Goal: Navigation & Orientation: Find specific page/section

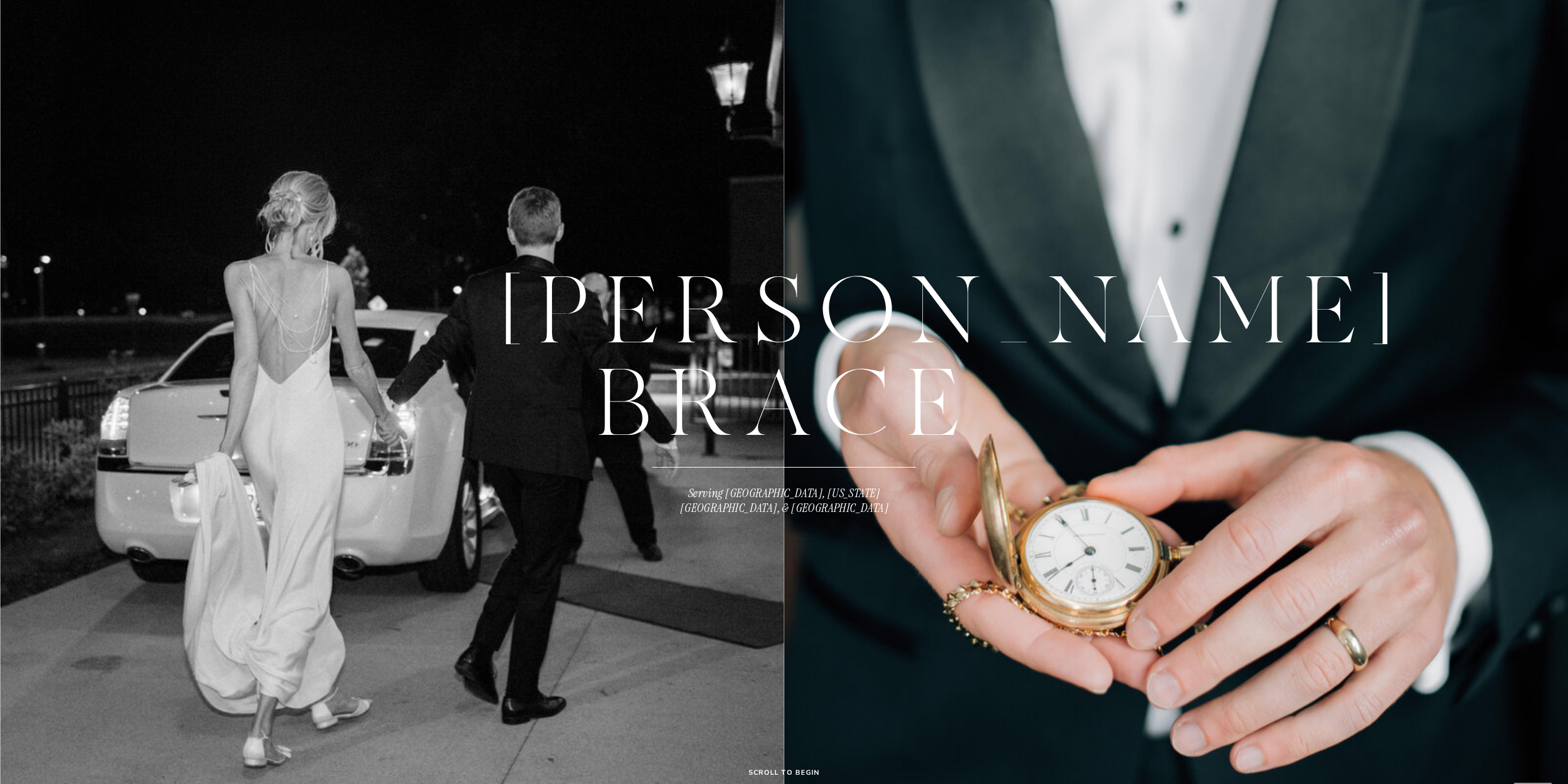
scroll to position [185, 0]
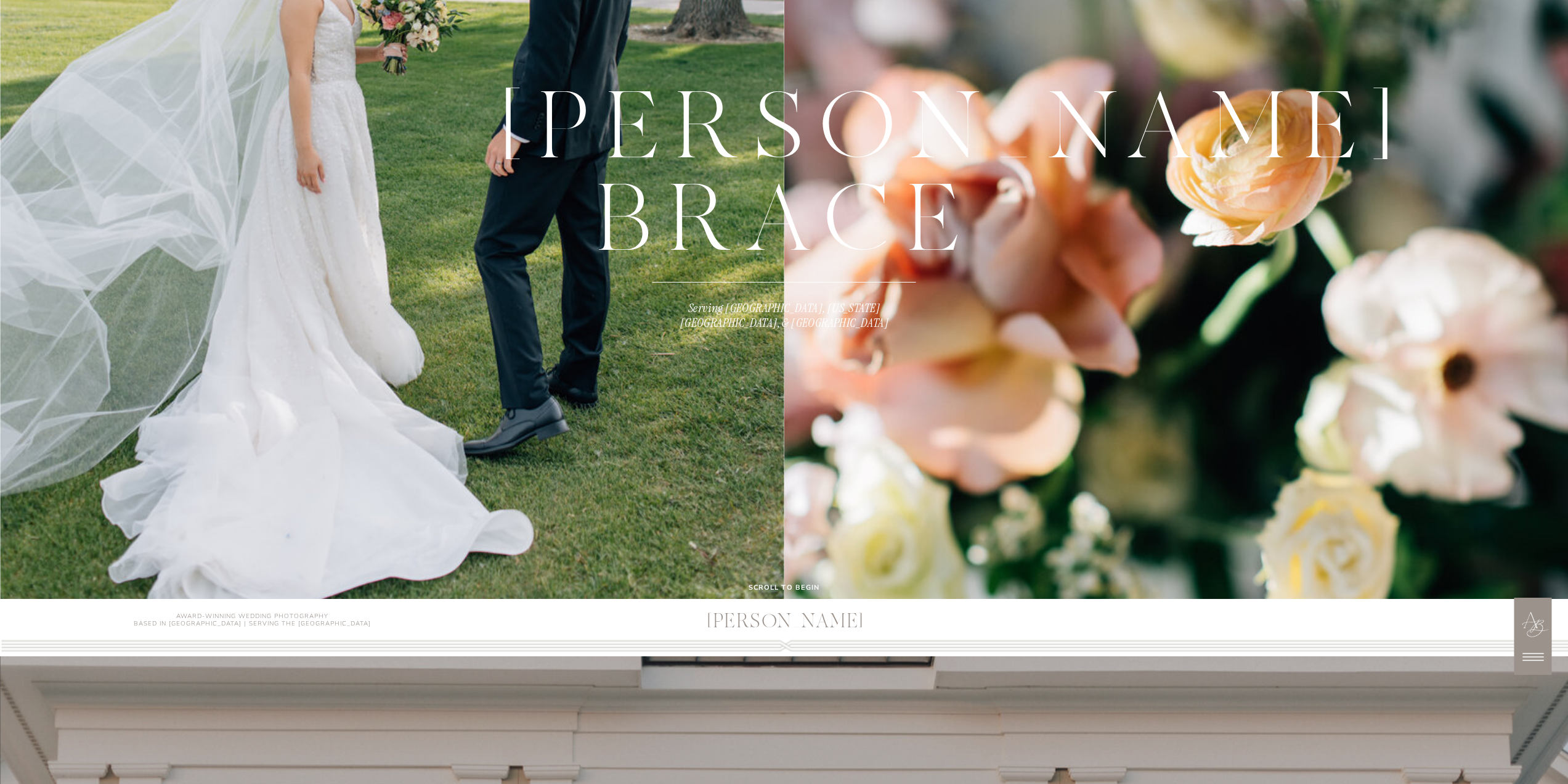
click at [812, 586] on b "scroll to begin" at bounding box center [784, 587] width 71 height 10
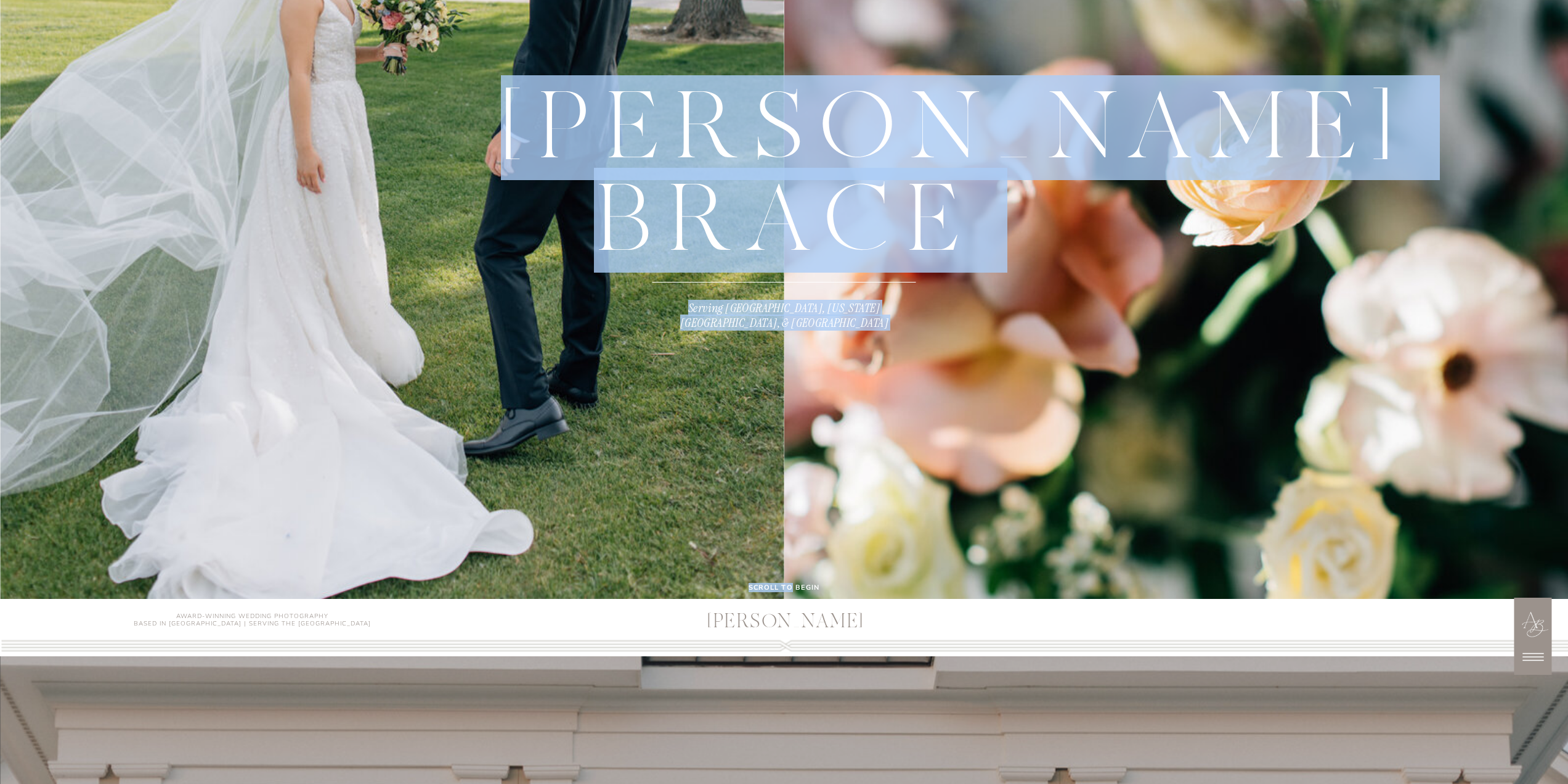
drag, startPoint x: 791, startPoint y: 593, endPoint x: 811, endPoint y: 434, distance: 160.3
click at [810, 442] on div "Serving Omaha, Kansas City, & Des Moines ANNA BRACE scroll to begin" at bounding box center [784, 206] width 1568 height 784
click at [919, 435] on div at bounding box center [1177, 206] width 784 height 784
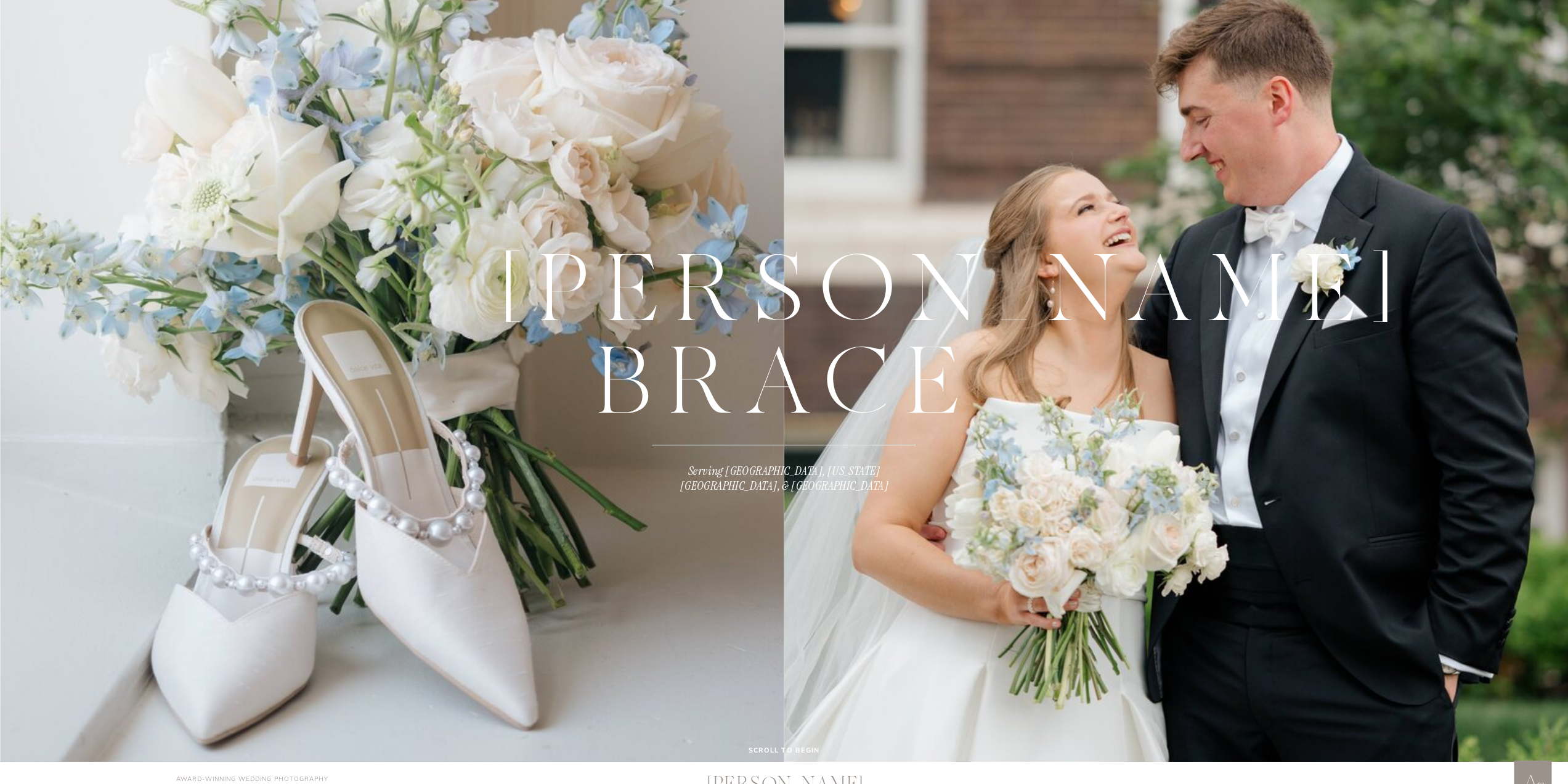
scroll to position [0, 0]
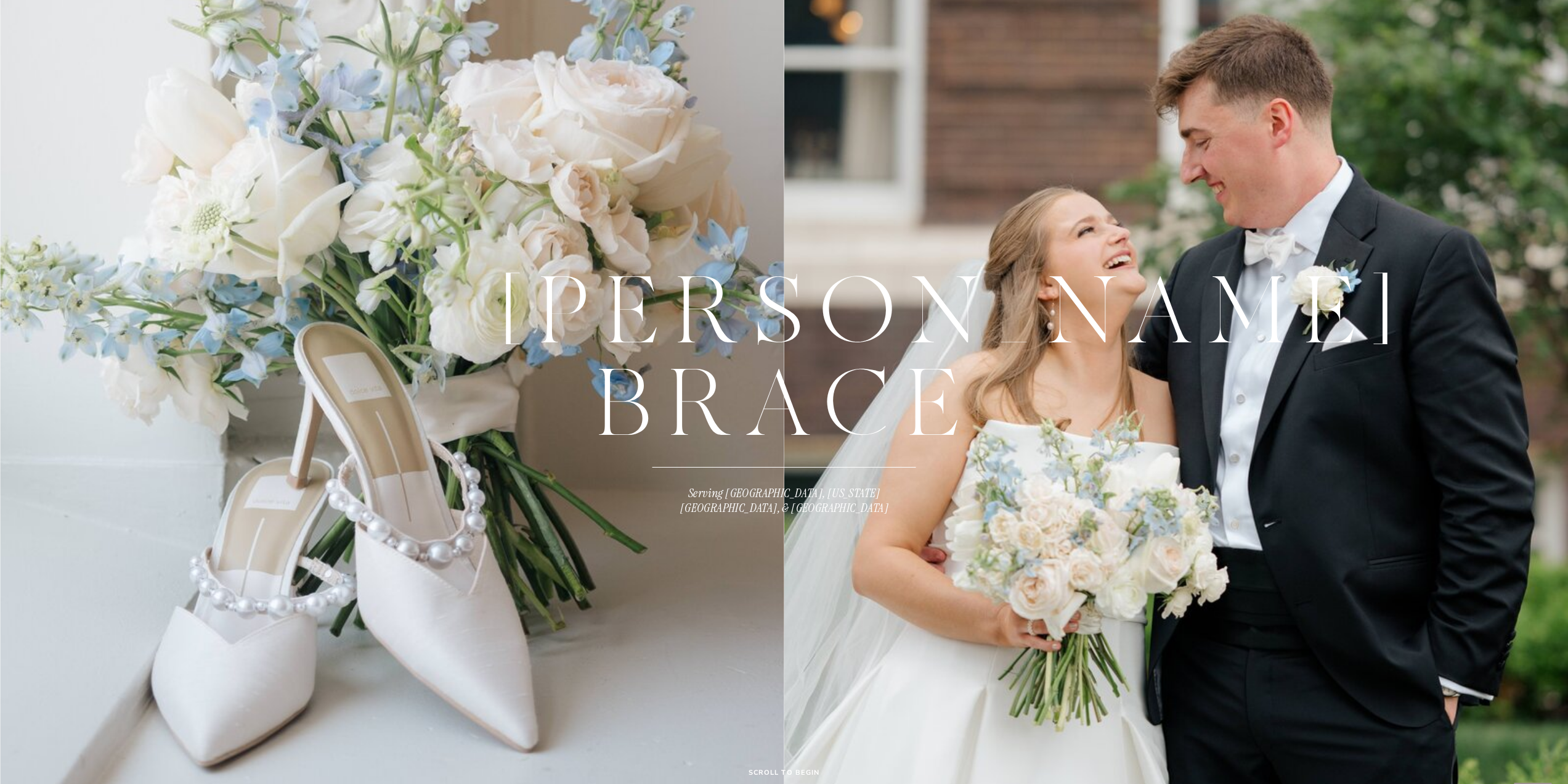
click at [1520, 90] on div at bounding box center [1177, 392] width 784 height 784
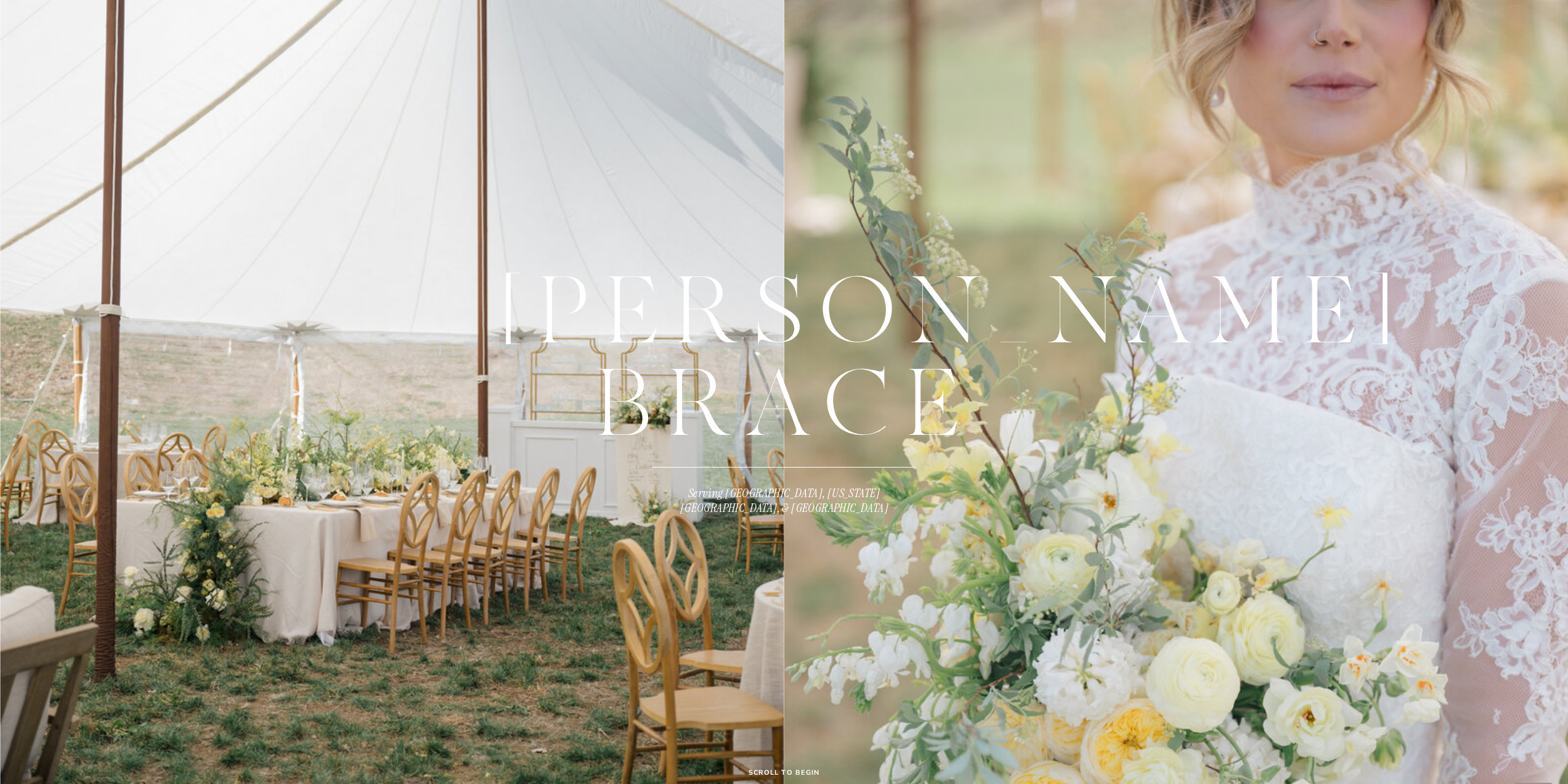
click at [1495, 72] on div at bounding box center [1177, 392] width 784 height 784
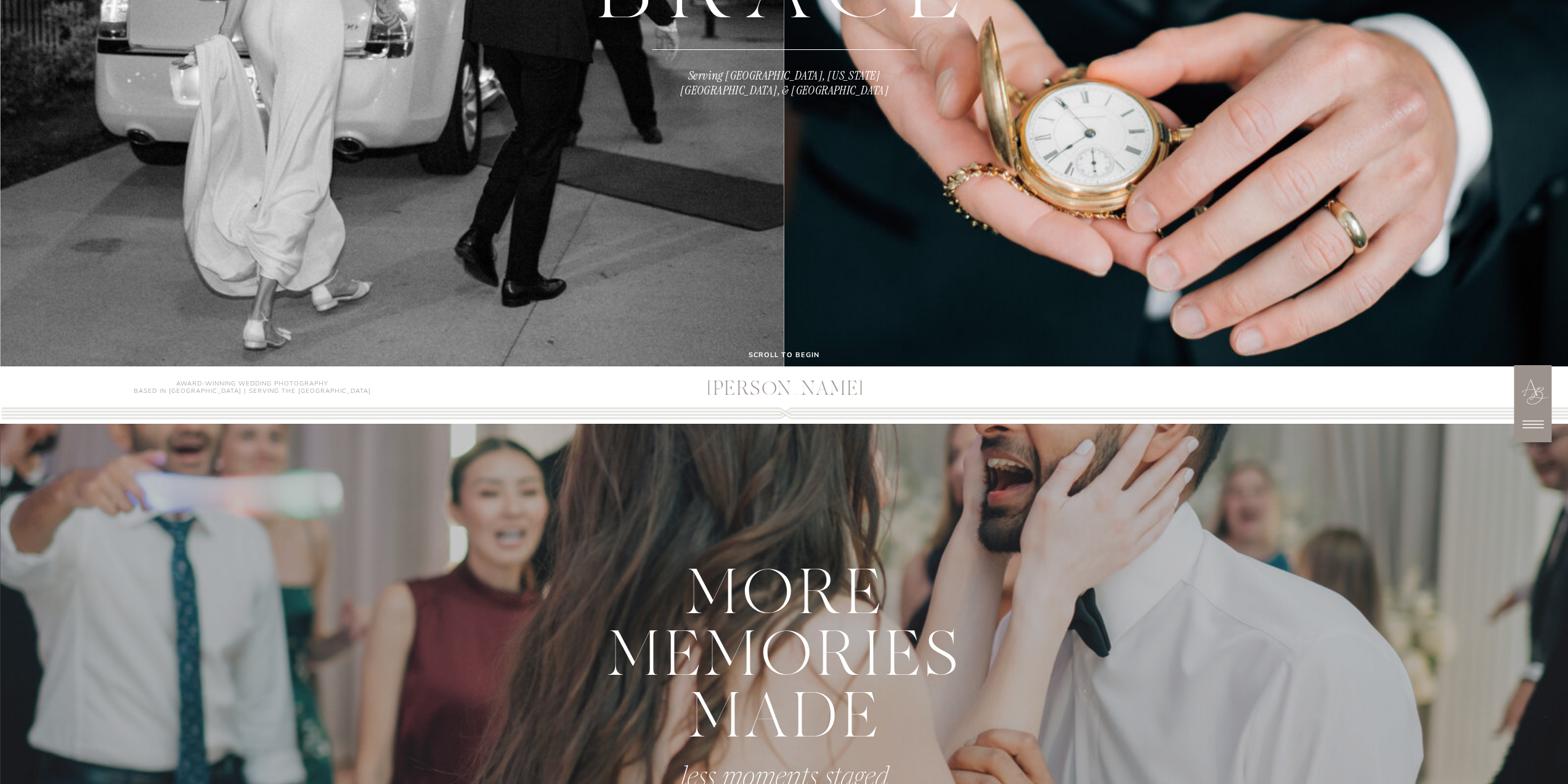
scroll to position [432, 0]
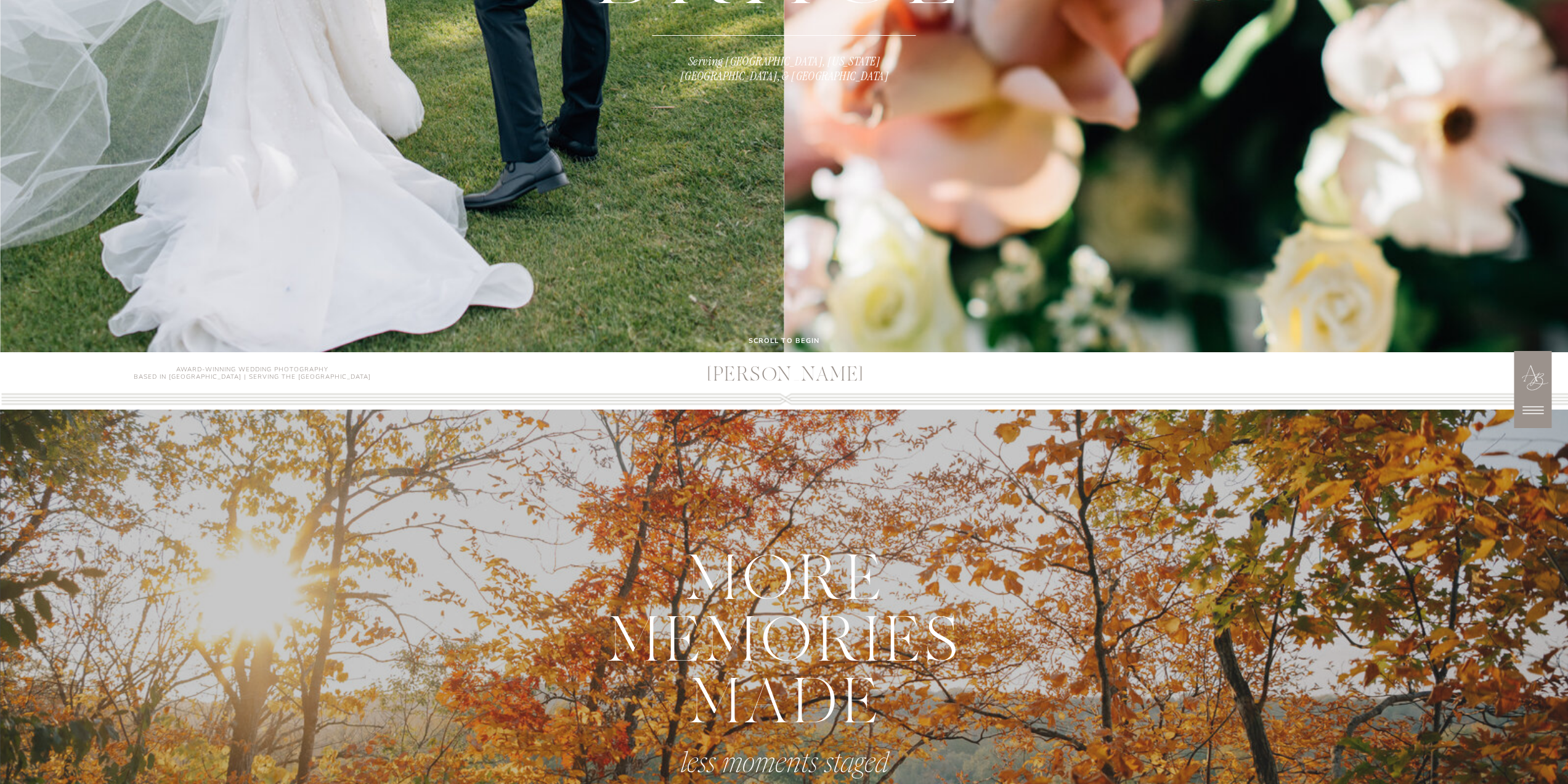
click at [1541, 376] on div at bounding box center [1533, 377] width 72 height 72
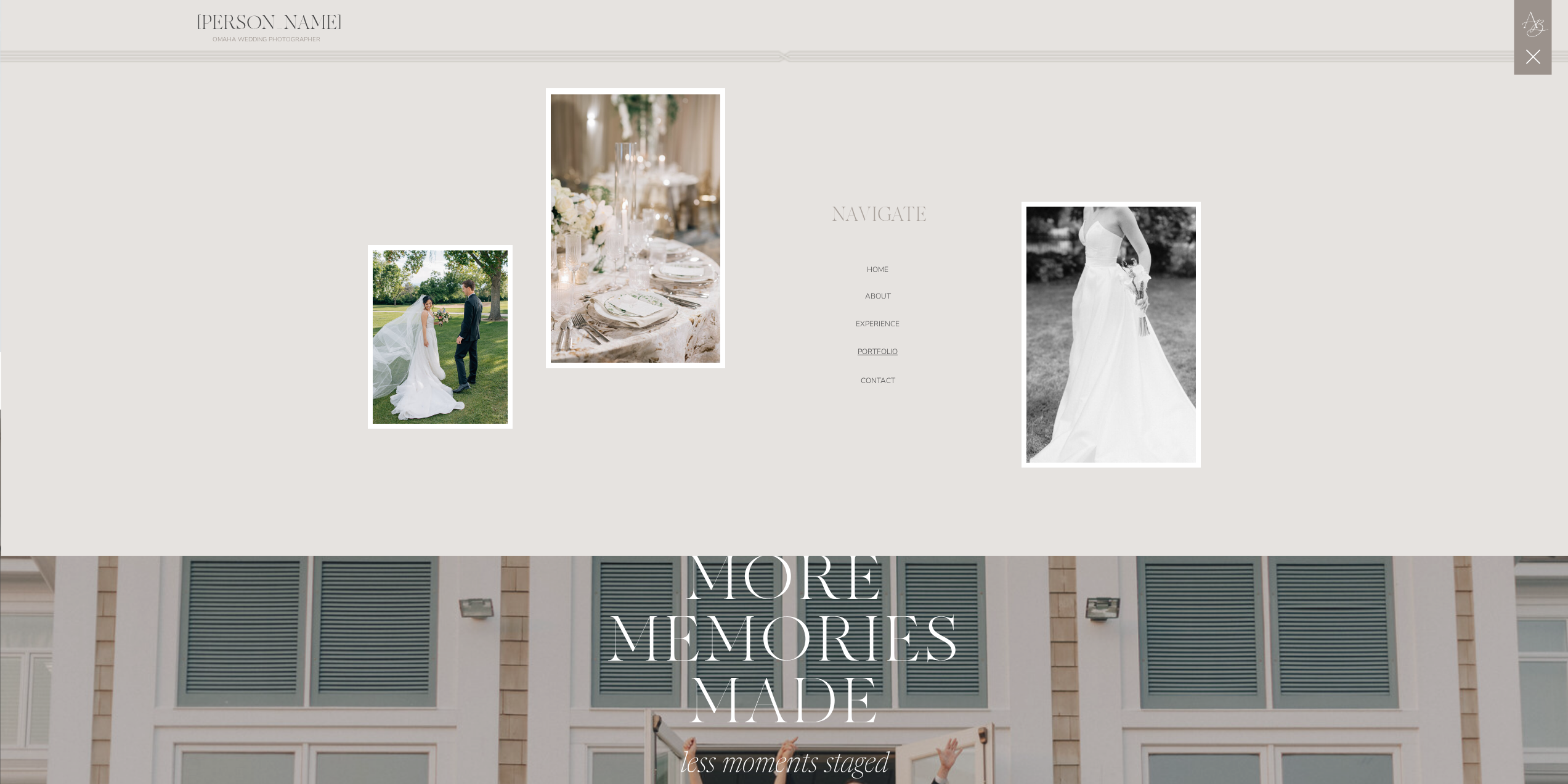
click at [870, 357] on nav "portfolio" at bounding box center [878, 353] width 261 height 12
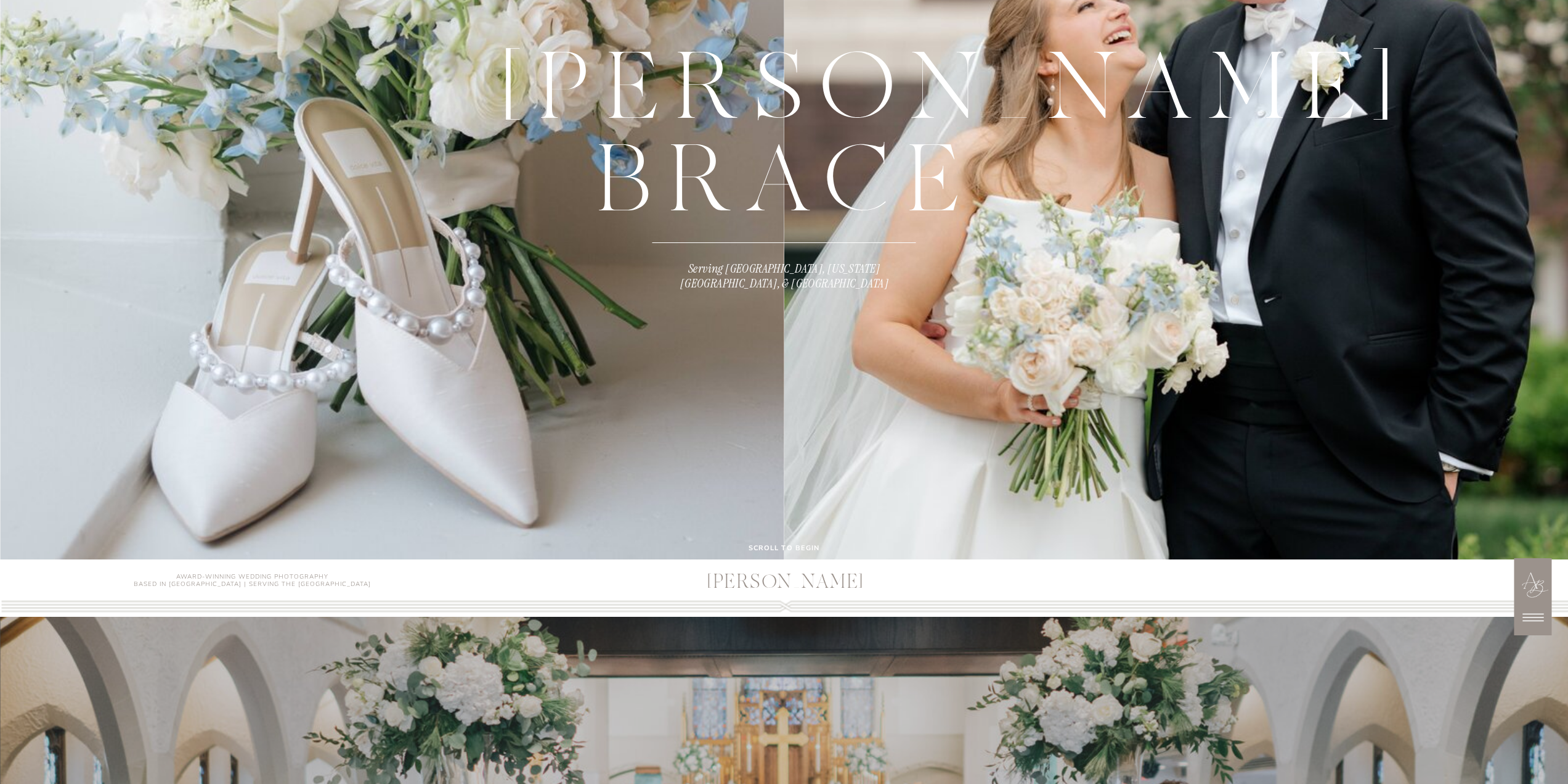
scroll to position [247, 0]
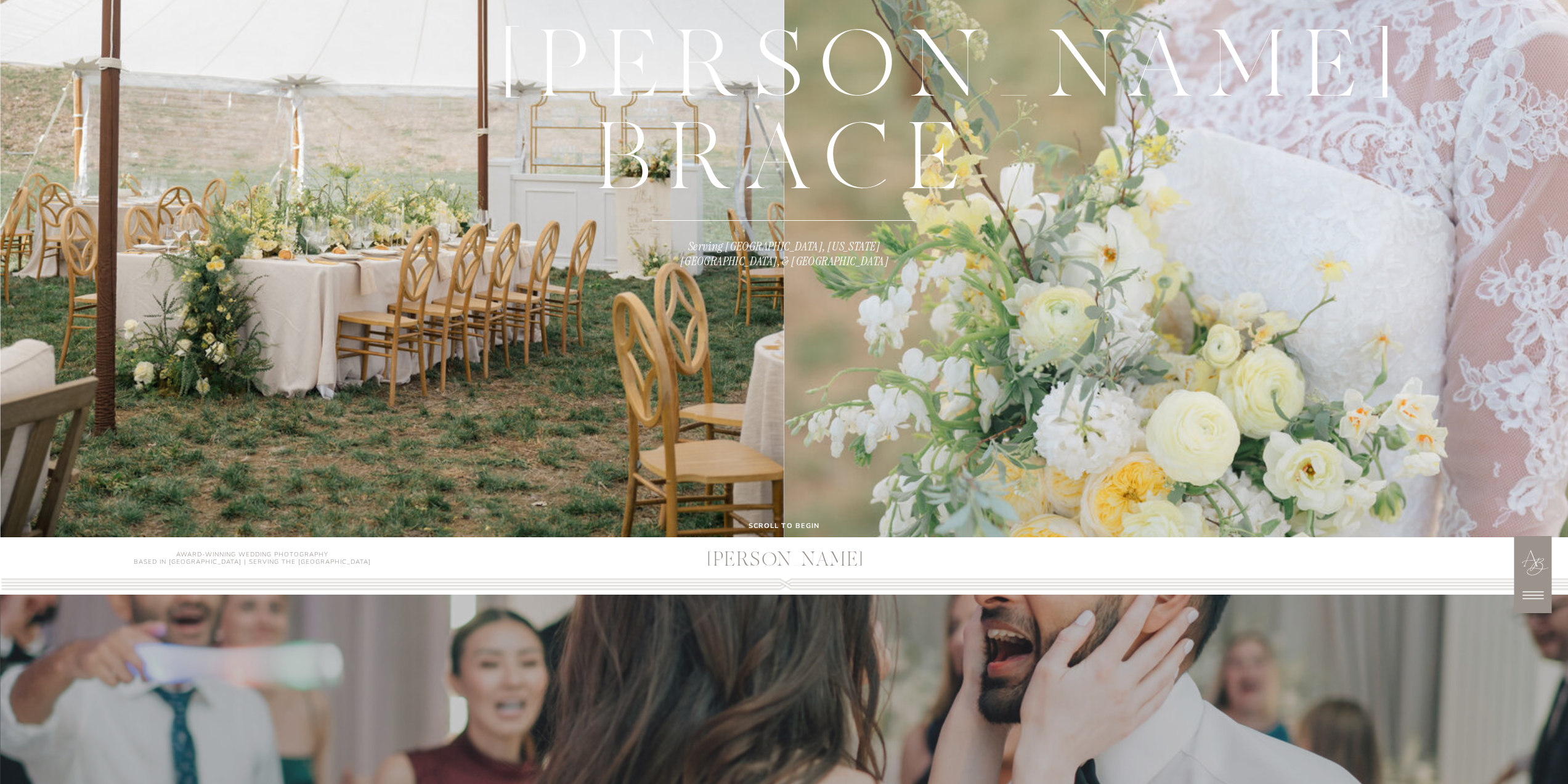
click at [1543, 565] on div at bounding box center [1533, 562] width 72 height 72
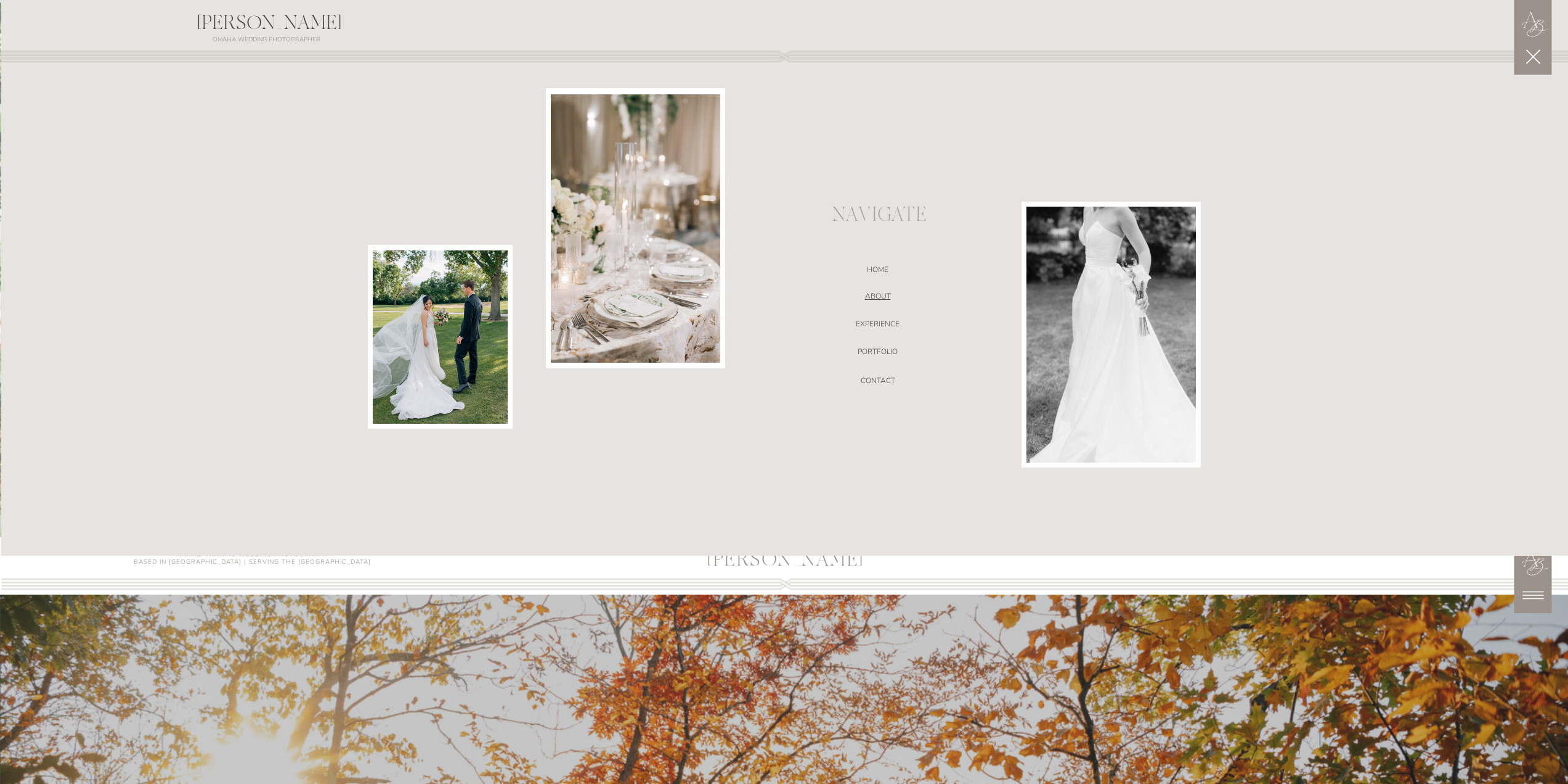
click at [880, 303] on nav "ABOUT" at bounding box center [878, 298] width 261 height 12
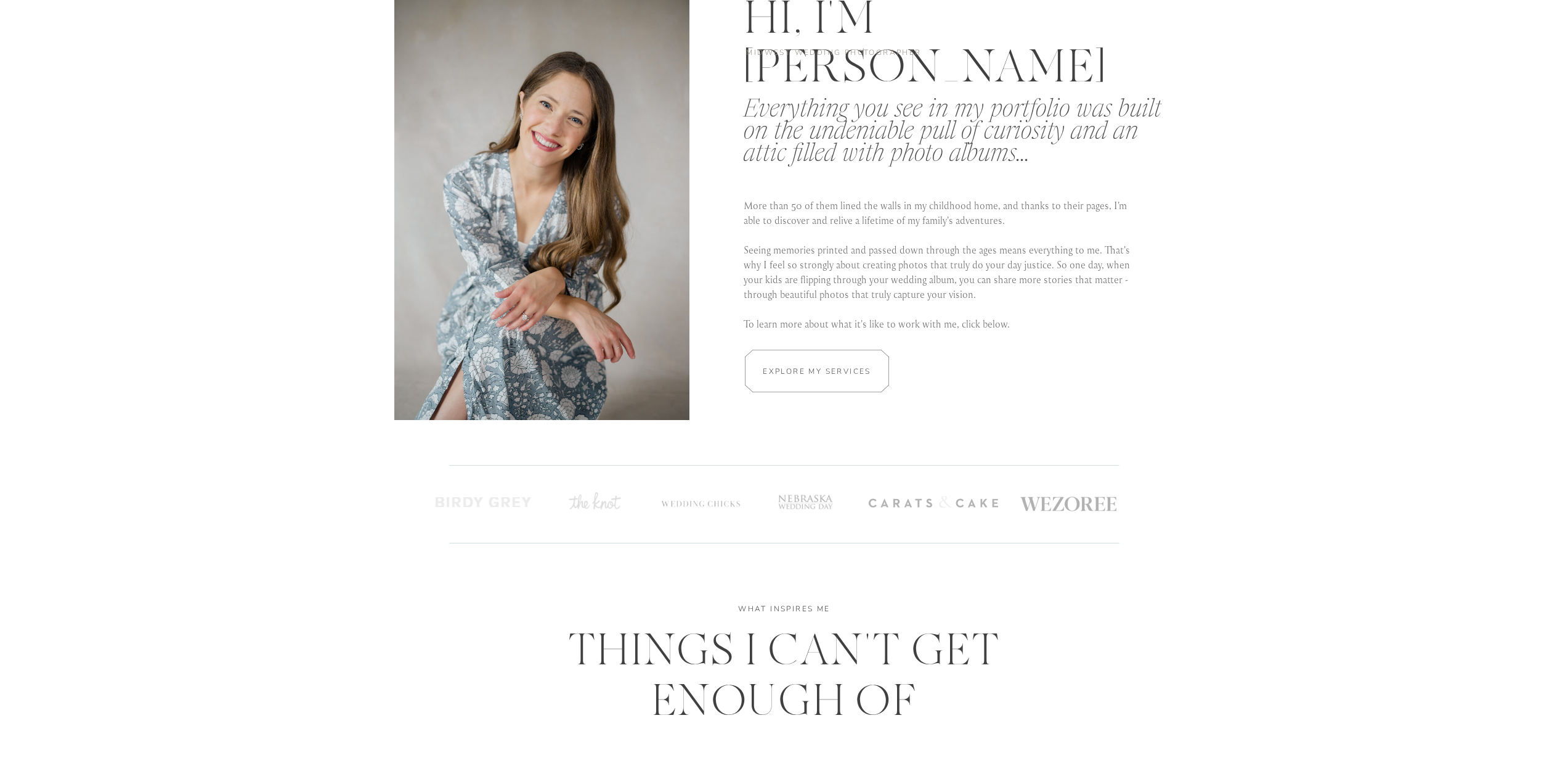
scroll to position [2342, 0]
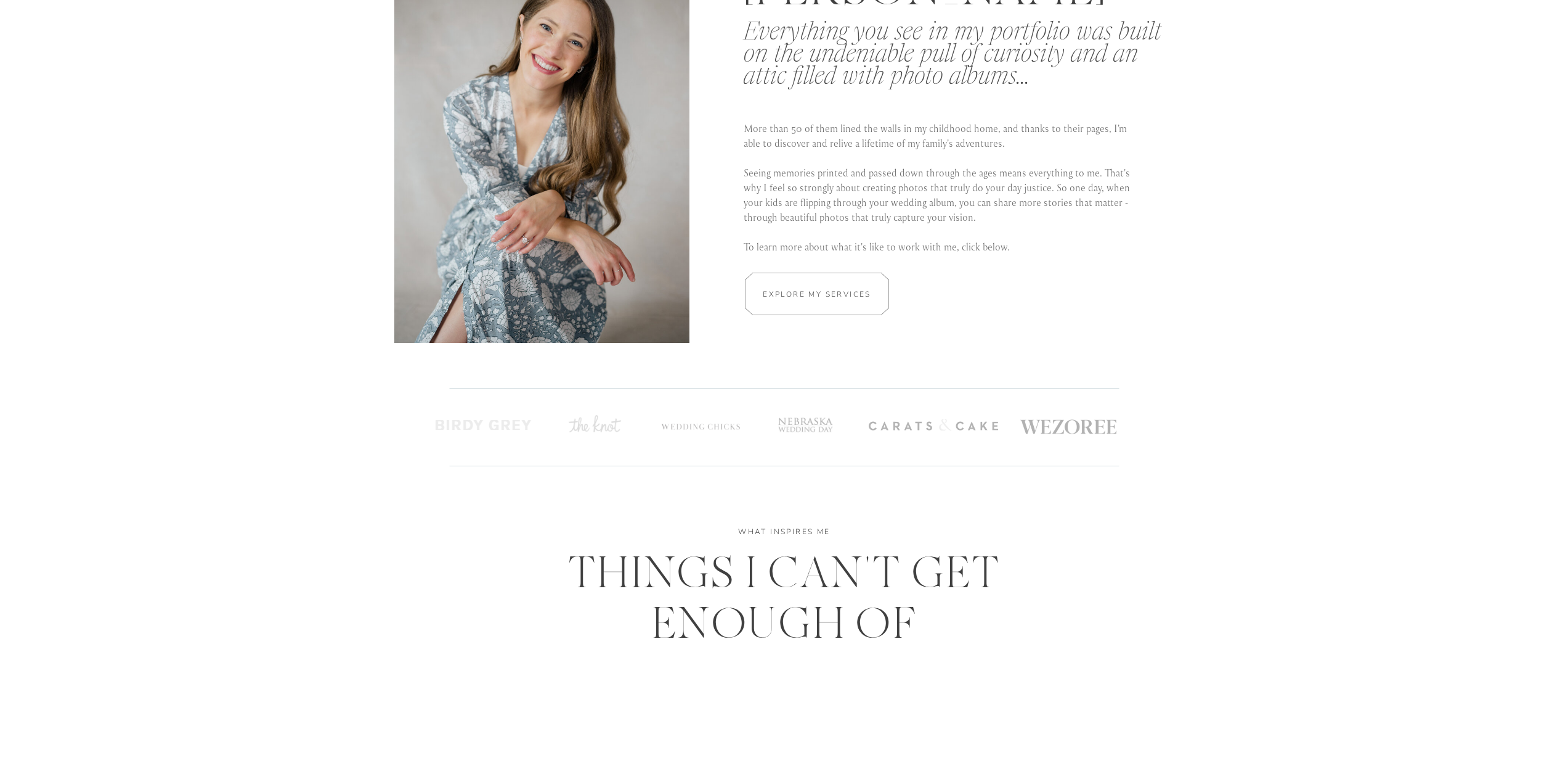
click at [604, 422] on div at bounding box center [595, 422] width 54 height 19
click at [675, 429] on div at bounding box center [700, 429] width 83 height 23
click at [764, 301] on div at bounding box center [817, 293] width 216 height 42
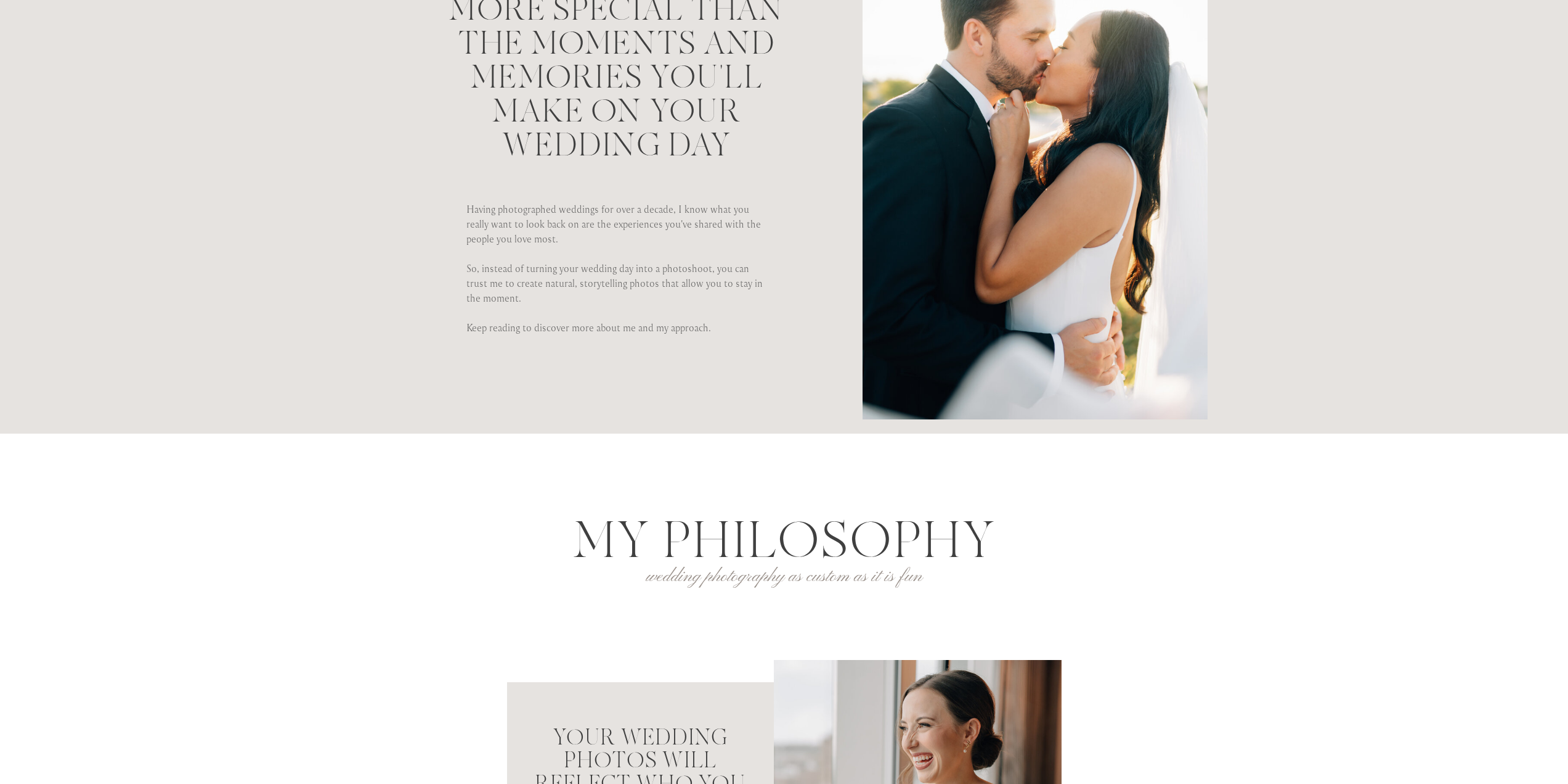
scroll to position [0, 0]
